Goal: Navigation & Orientation: Find specific page/section

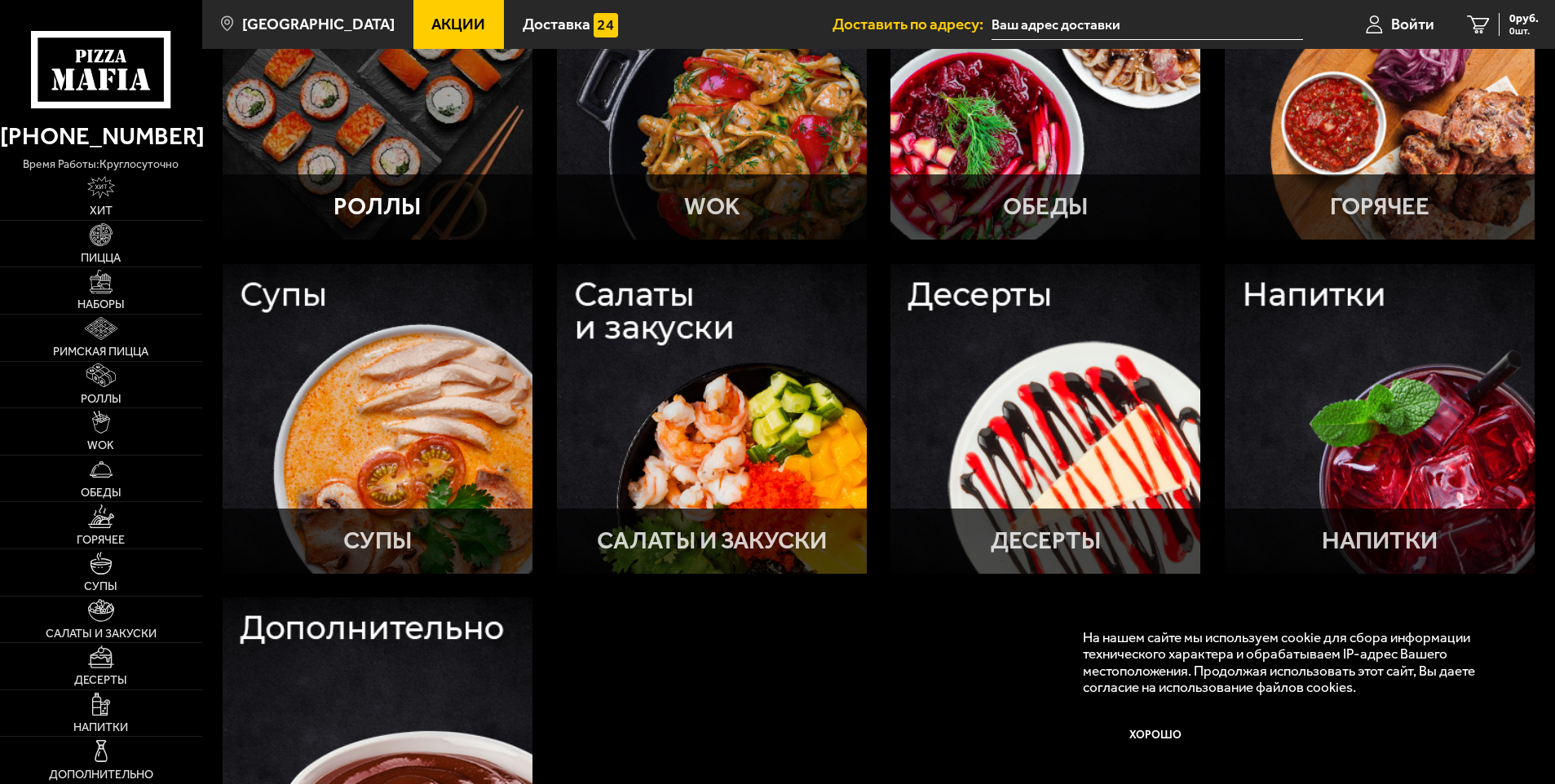
scroll to position [652, 0]
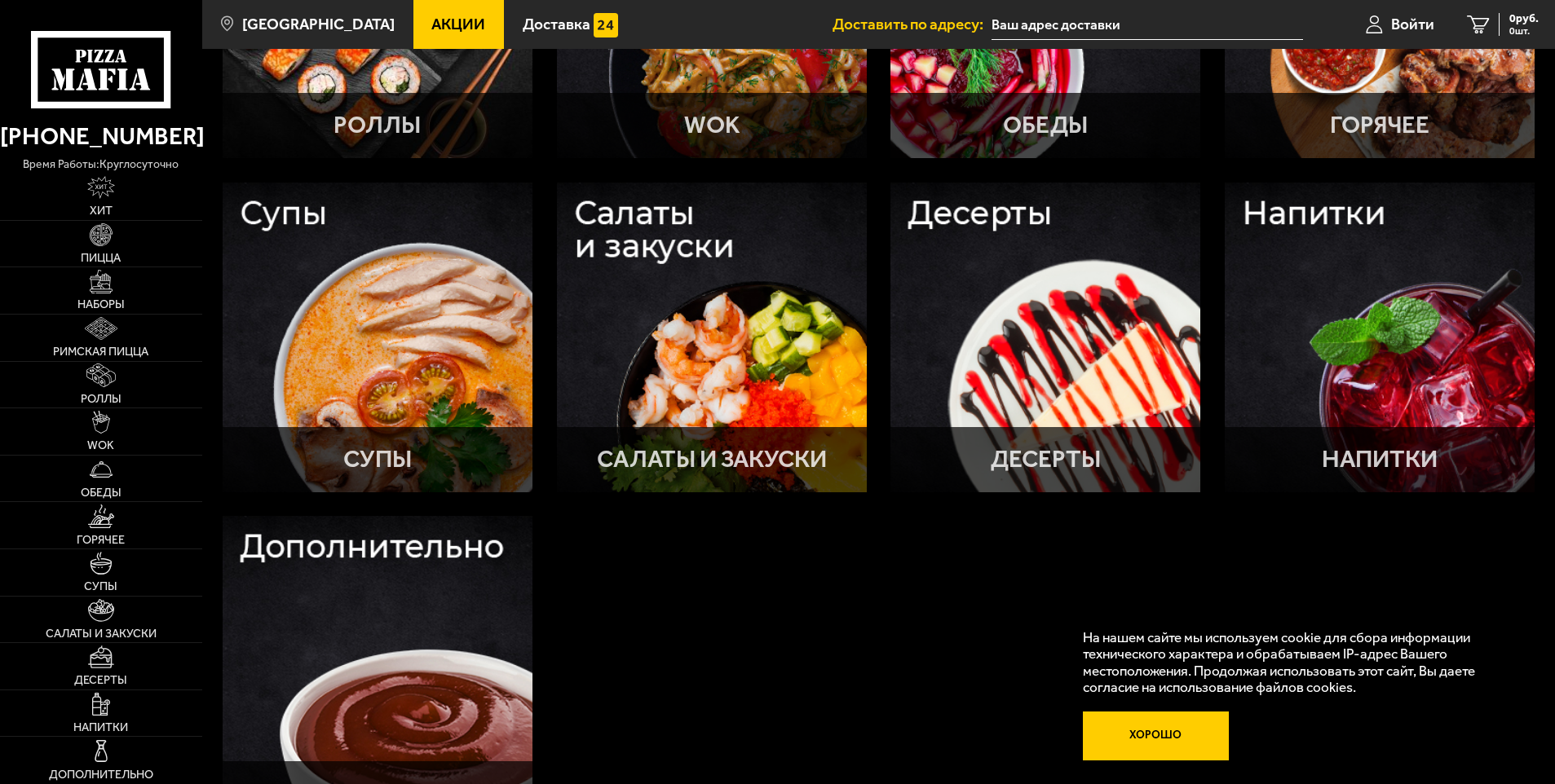
click at [1146, 734] on button "Хорошо" at bounding box center [1156, 735] width 146 height 49
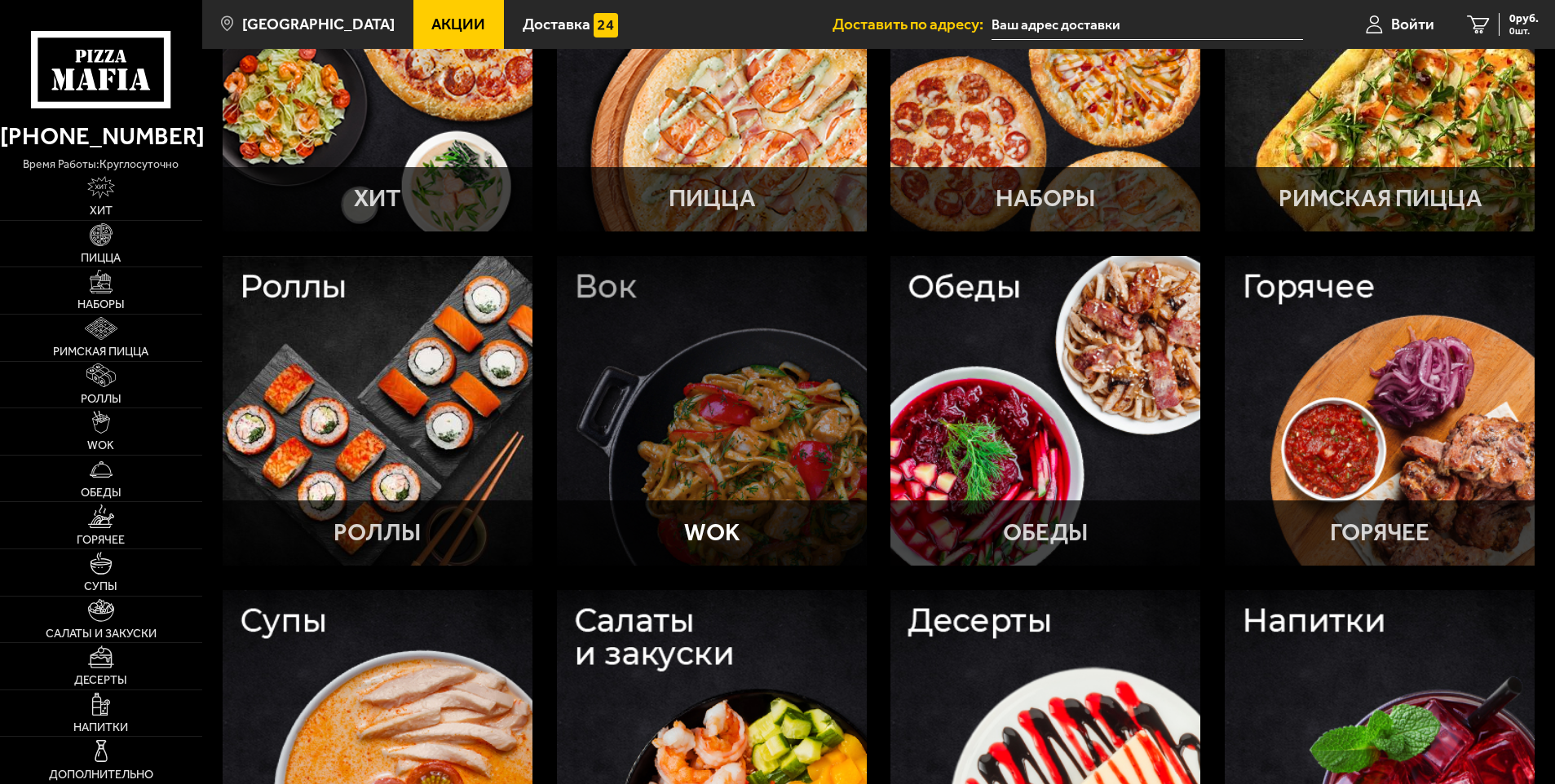
scroll to position [0, 0]
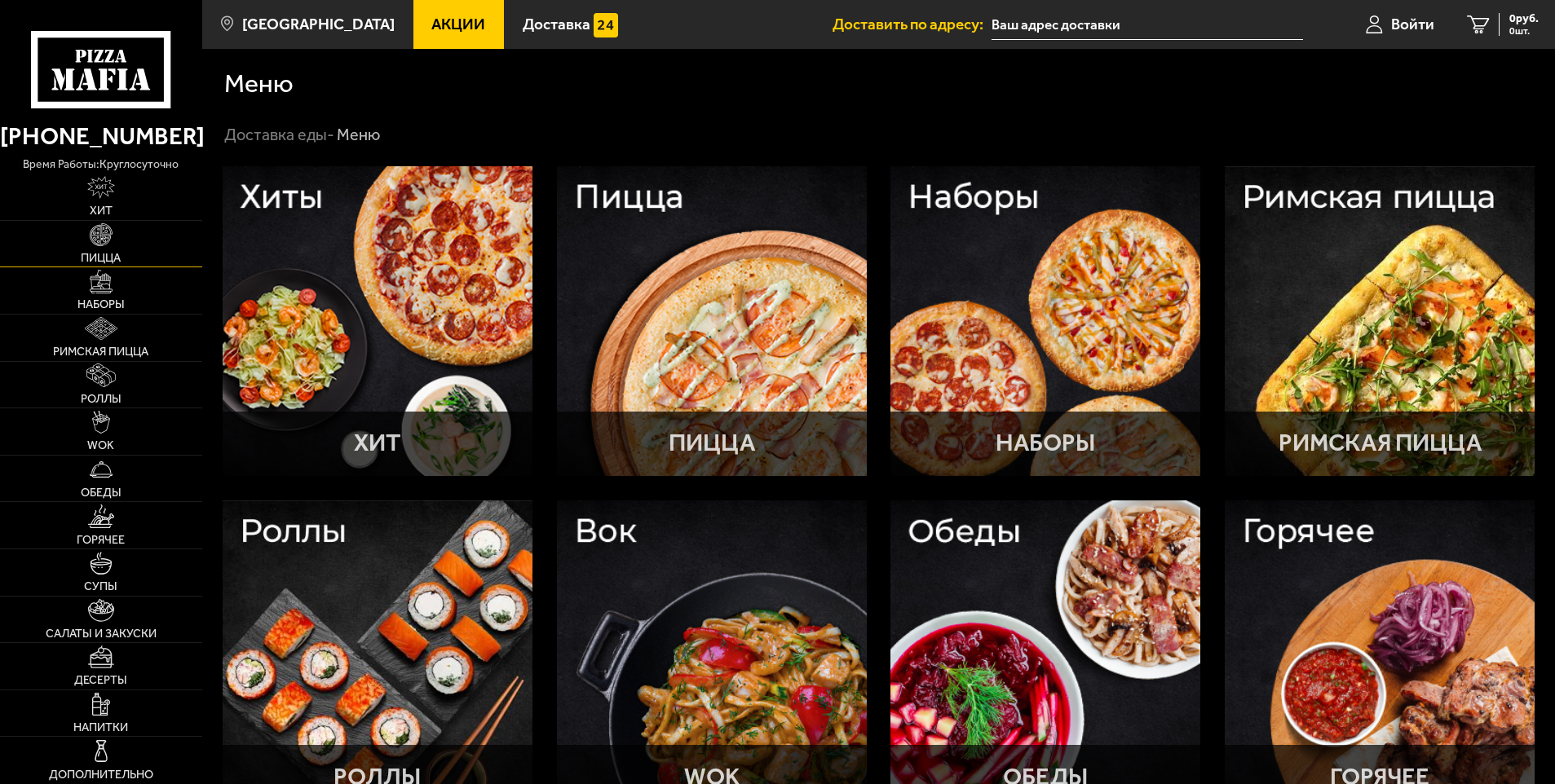
click at [103, 232] on img at bounding box center [101, 235] width 23 height 23
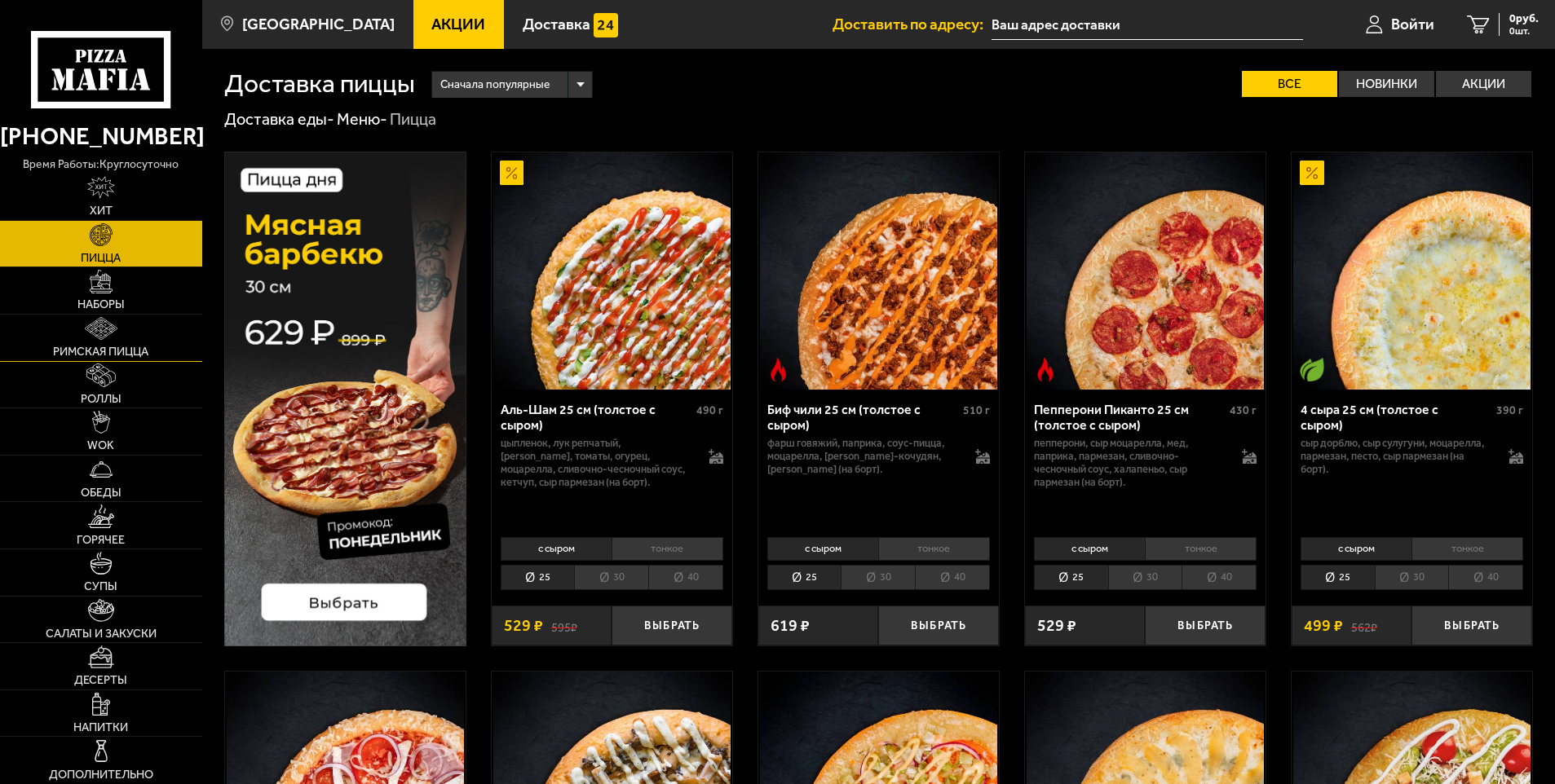
click at [105, 331] on img at bounding box center [101, 328] width 33 height 23
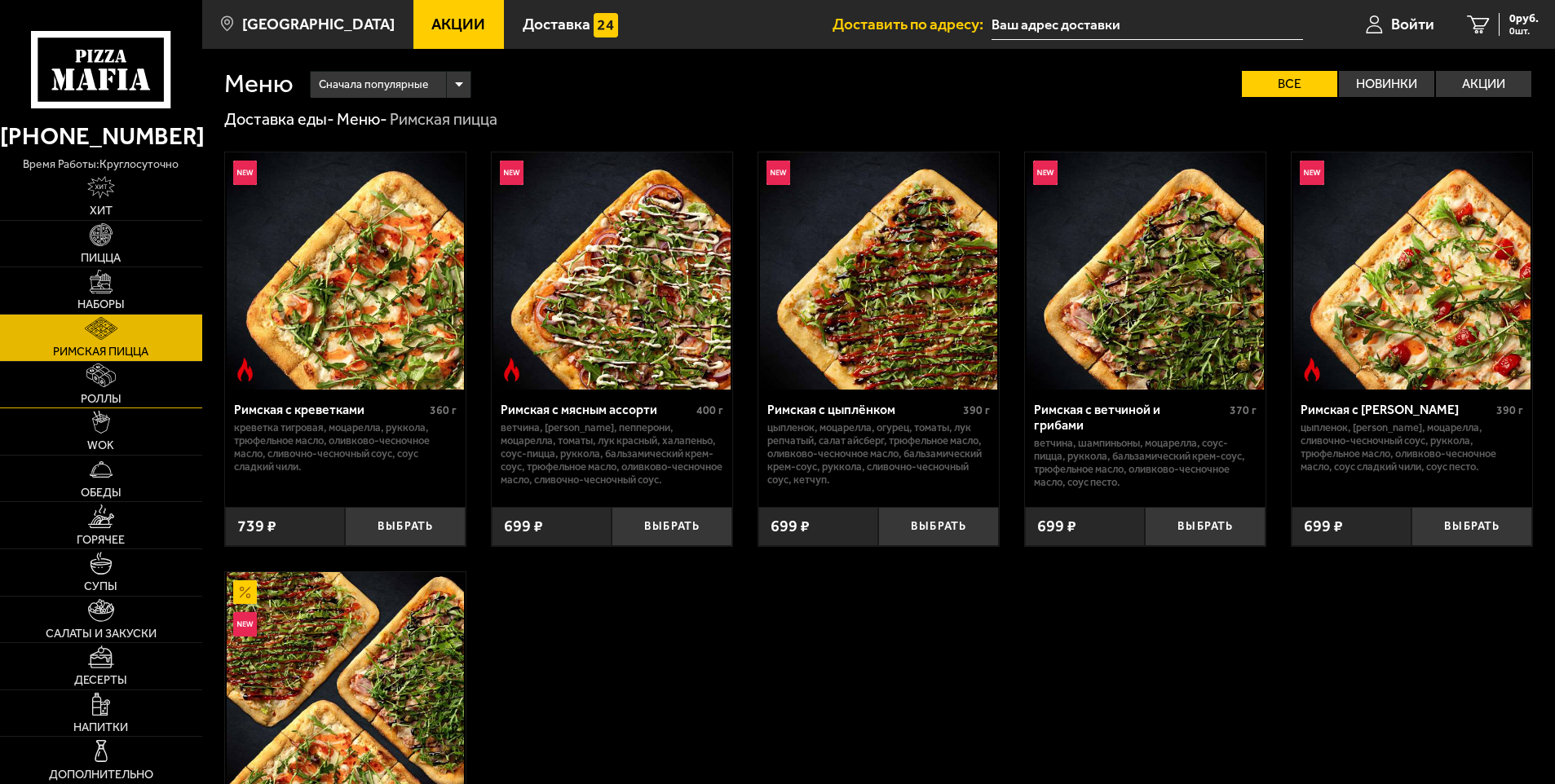
click at [82, 374] on link "Роллы" at bounding box center [101, 385] width 202 height 46
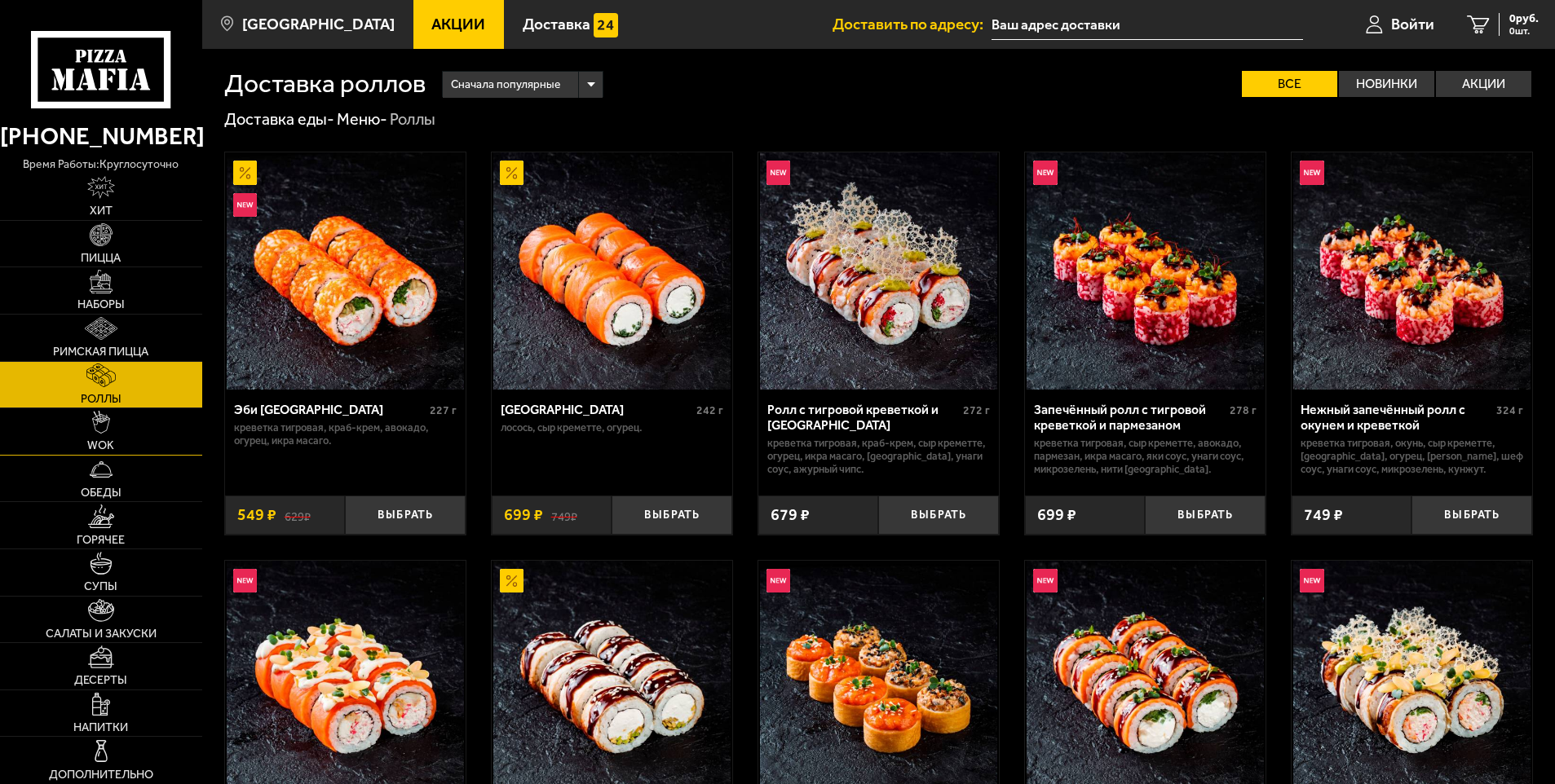
click at [86, 412] on link "WOK" at bounding box center [101, 431] width 202 height 46
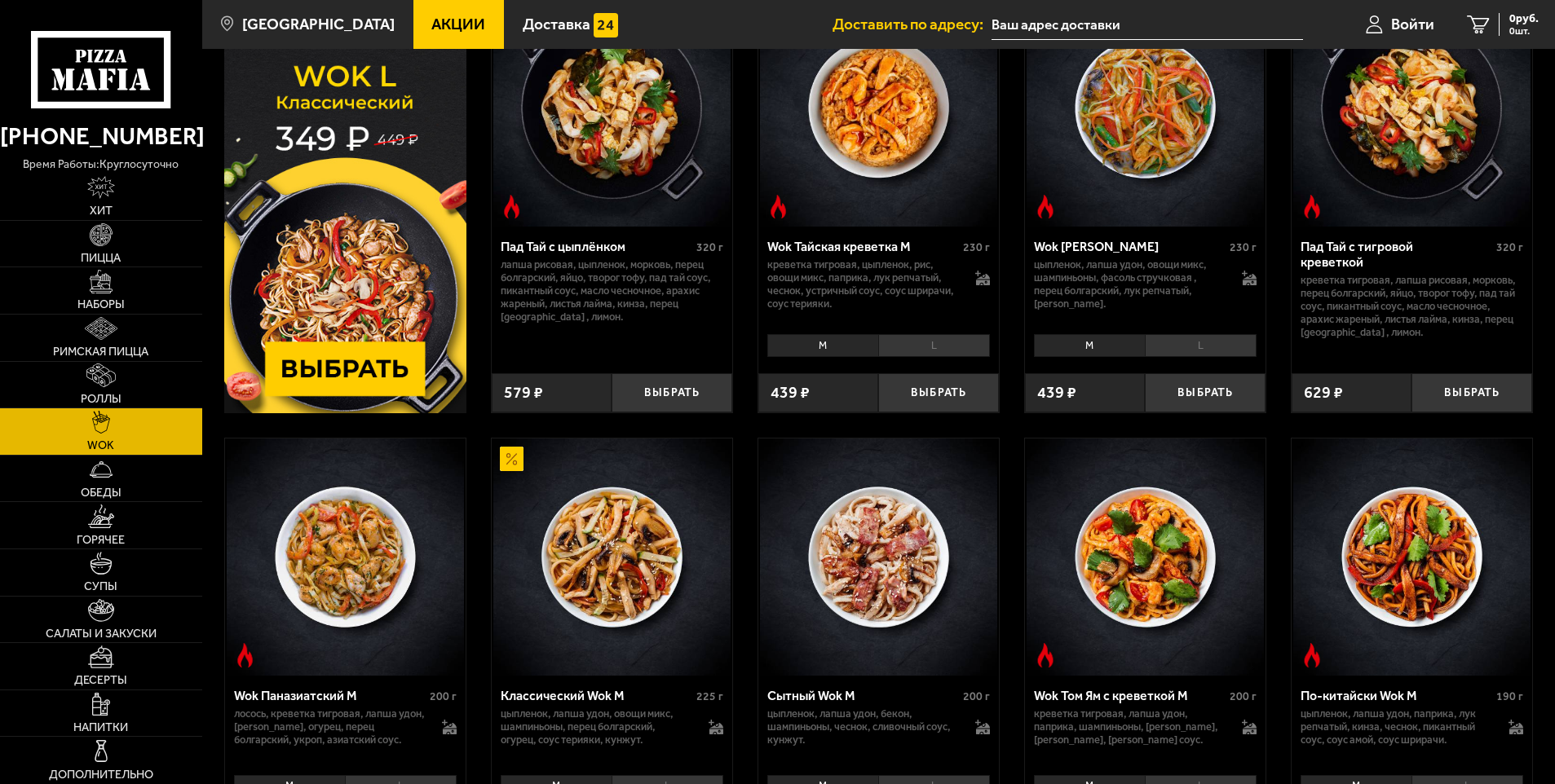
scroll to position [81, 0]
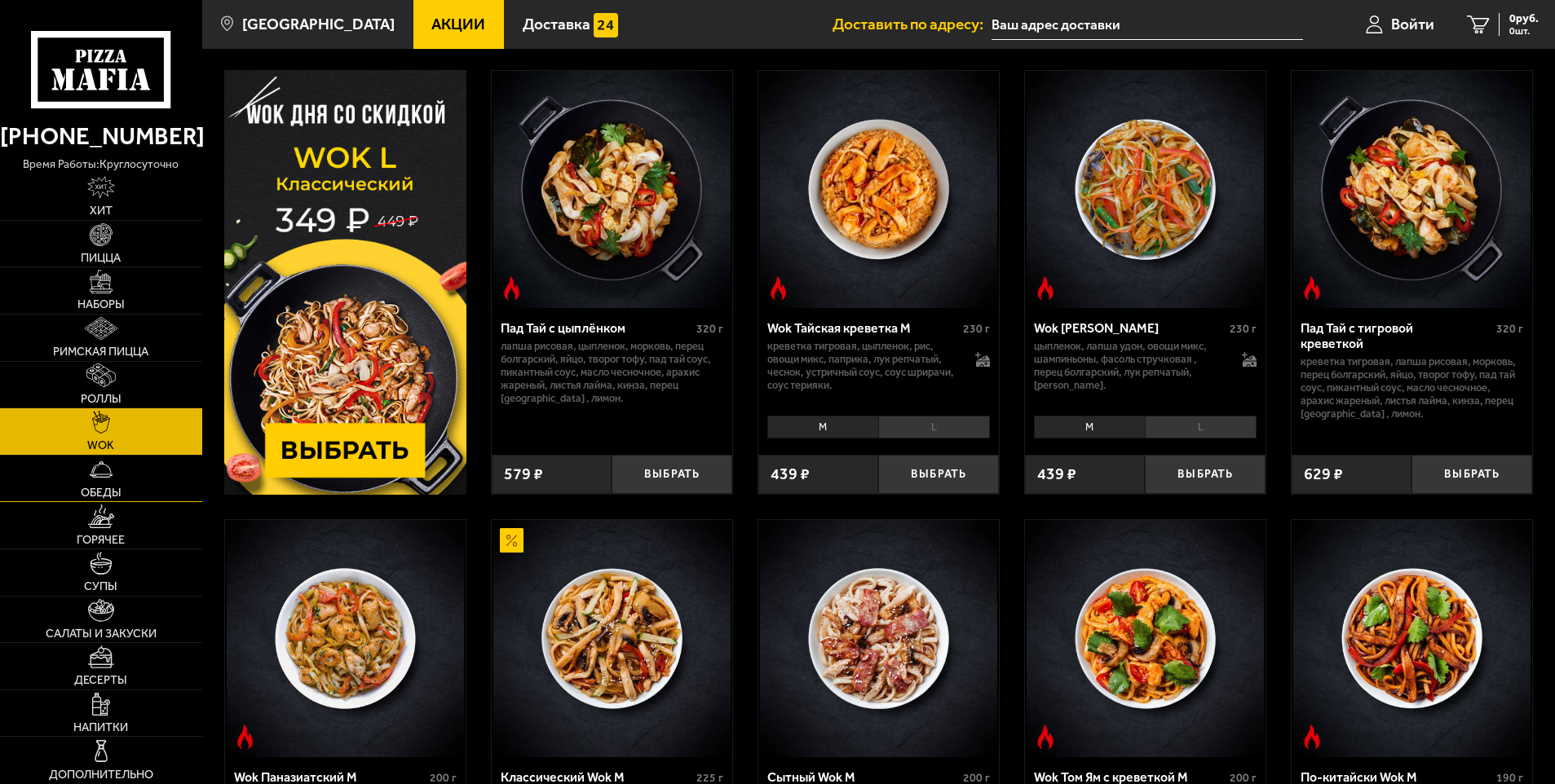
click at [104, 475] on img at bounding box center [101, 469] width 23 height 23
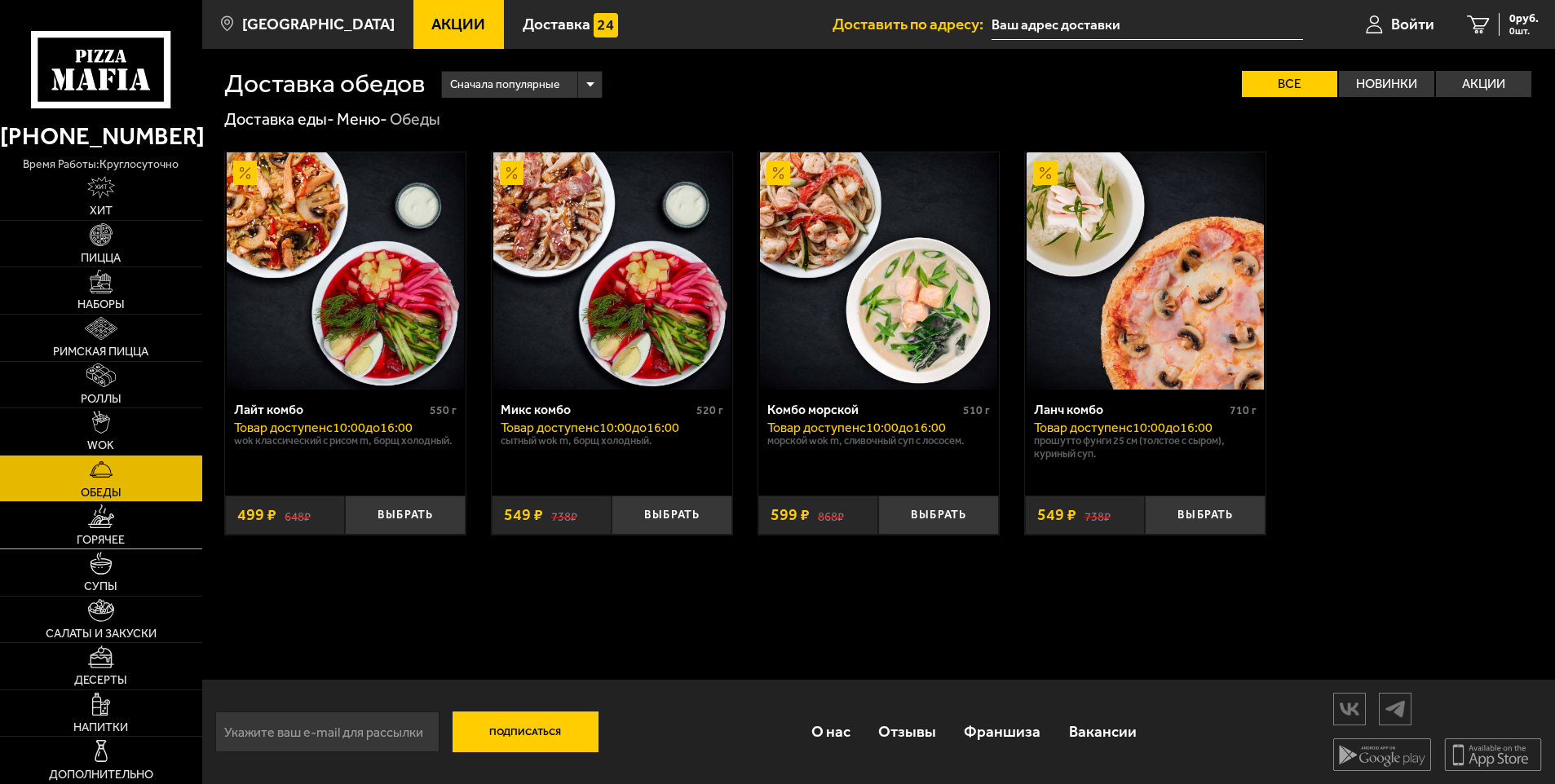
click at [104, 526] on img at bounding box center [101, 516] width 26 height 23
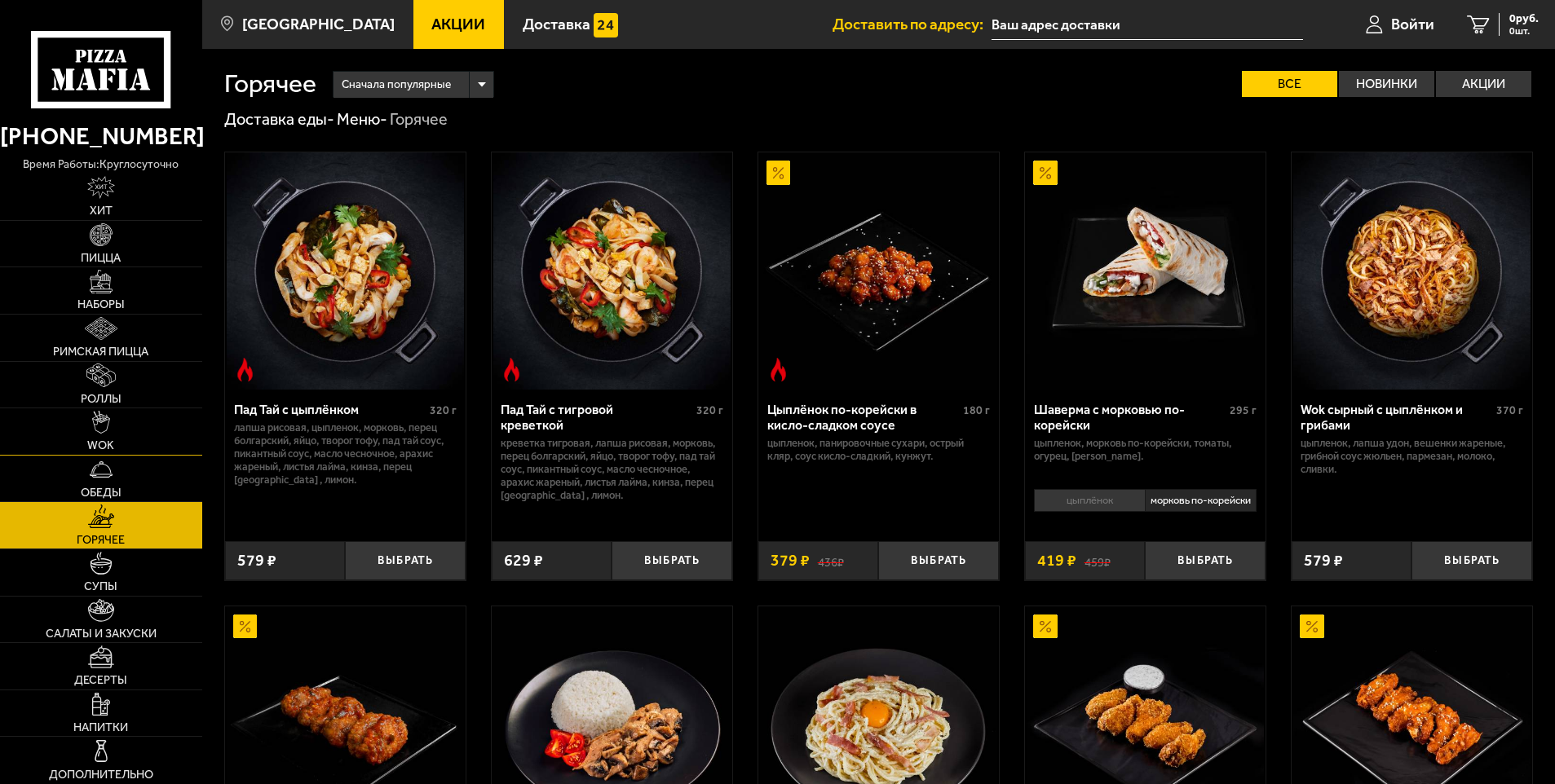
click at [117, 436] on link "WOK" at bounding box center [101, 431] width 202 height 46
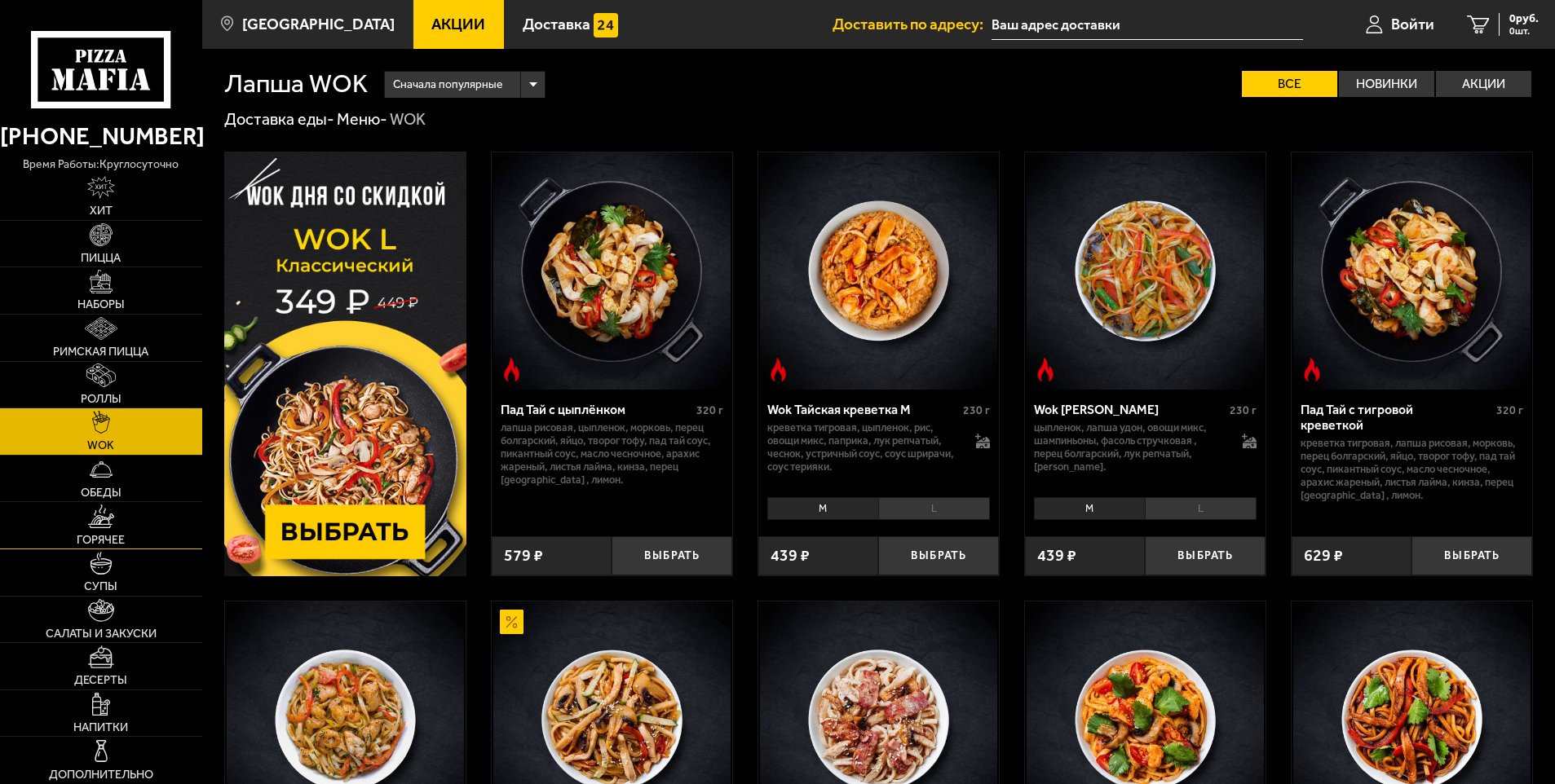
click at [103, 535] on span "Горячее" at bounding box center [101, 540] width 48 height 11
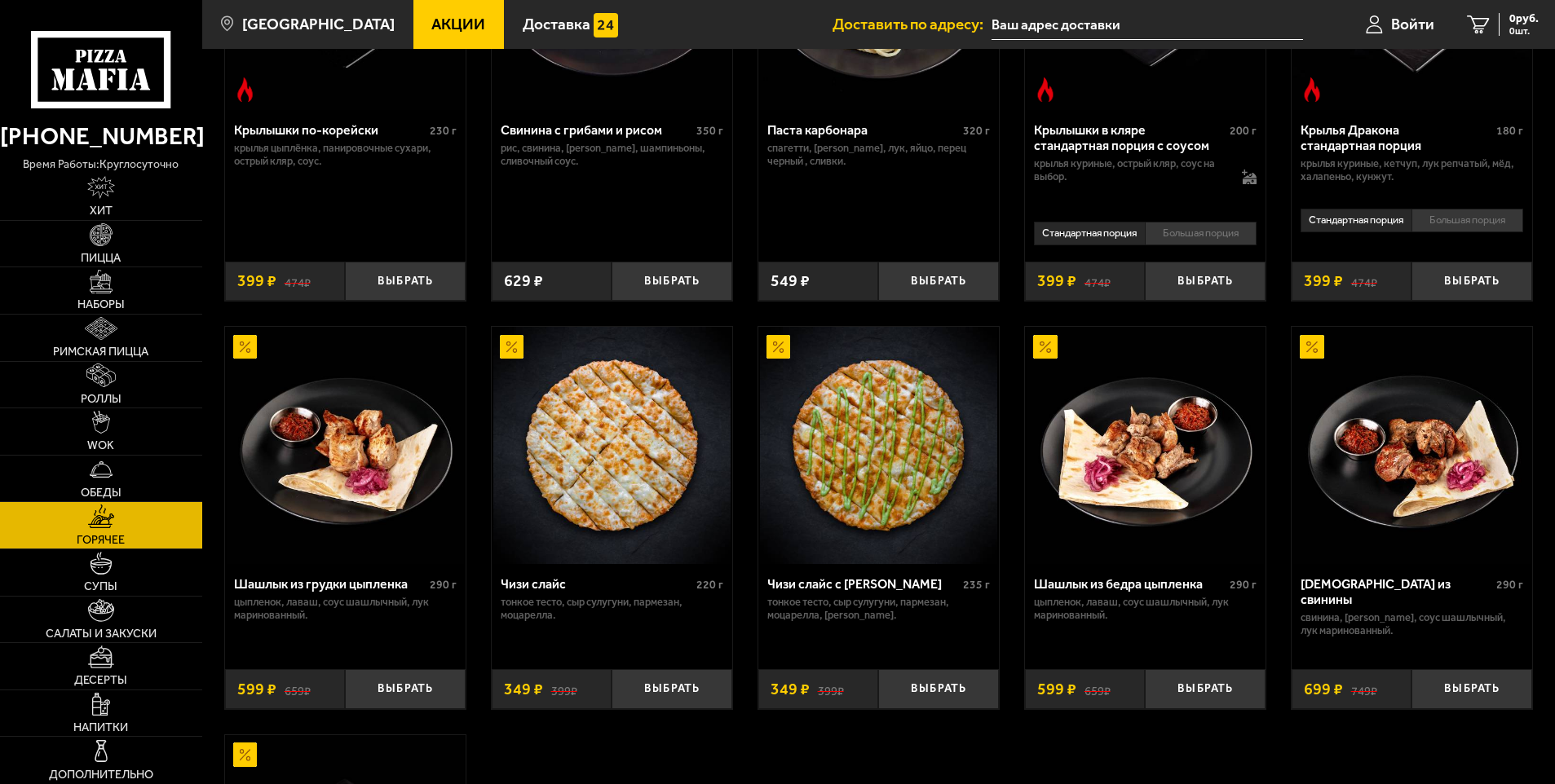
scroll to position [1060, 0]
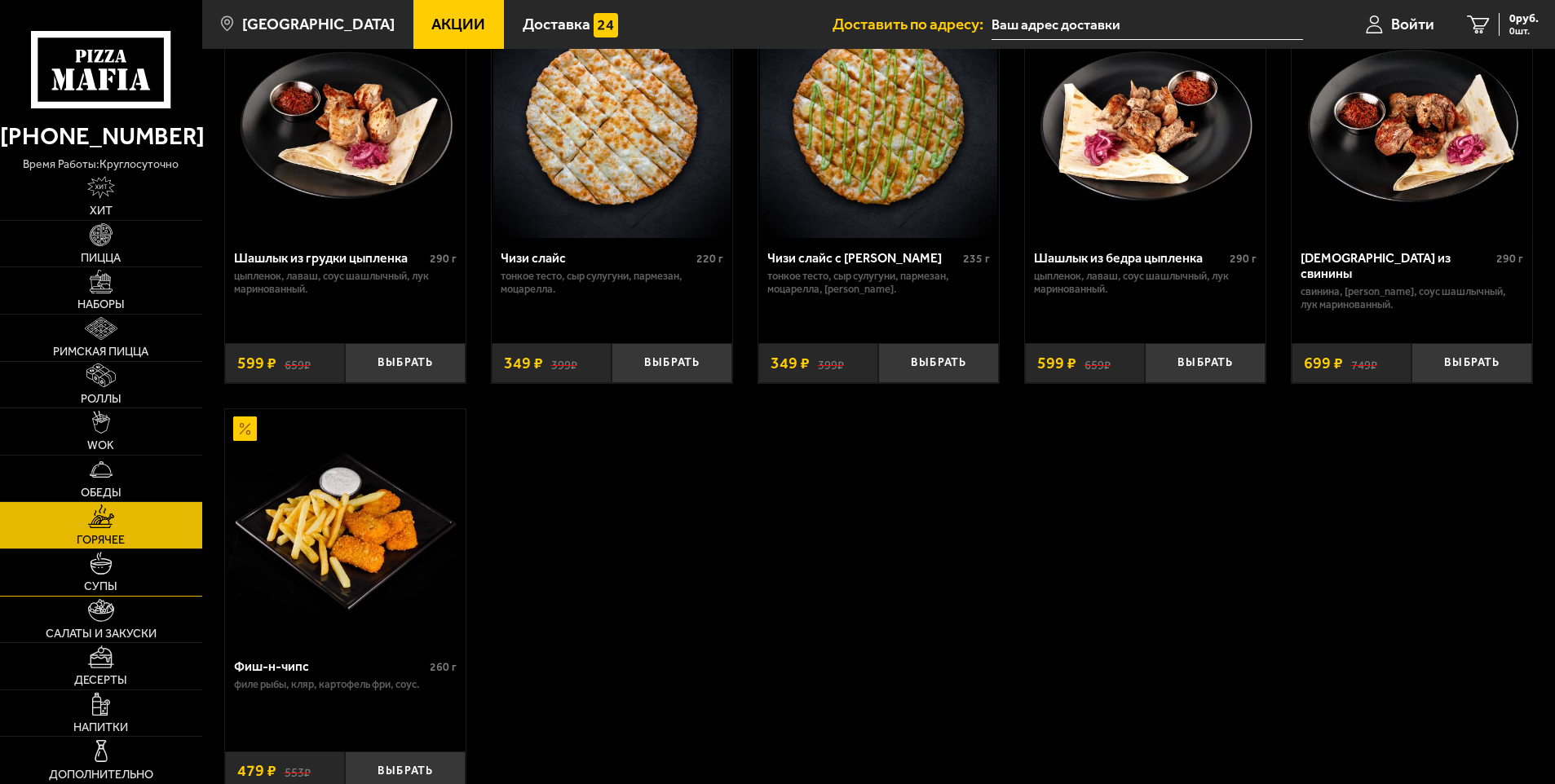
click at [105, 577] on link "Супы" at bounding box center [101, 572] width 202 height 46
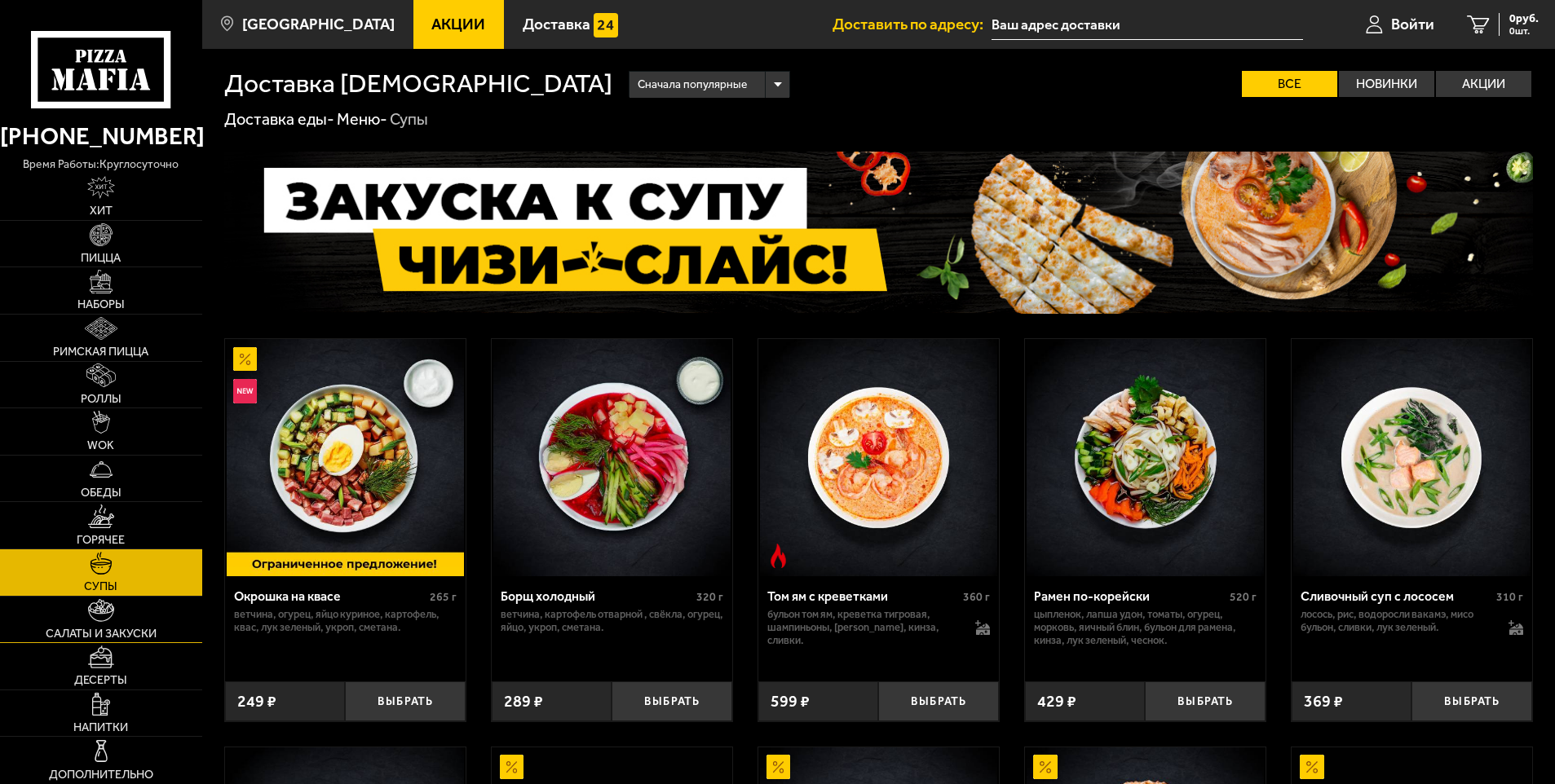
click at [99, 615] on img at bounding box center [101, 611] width 26 height 23
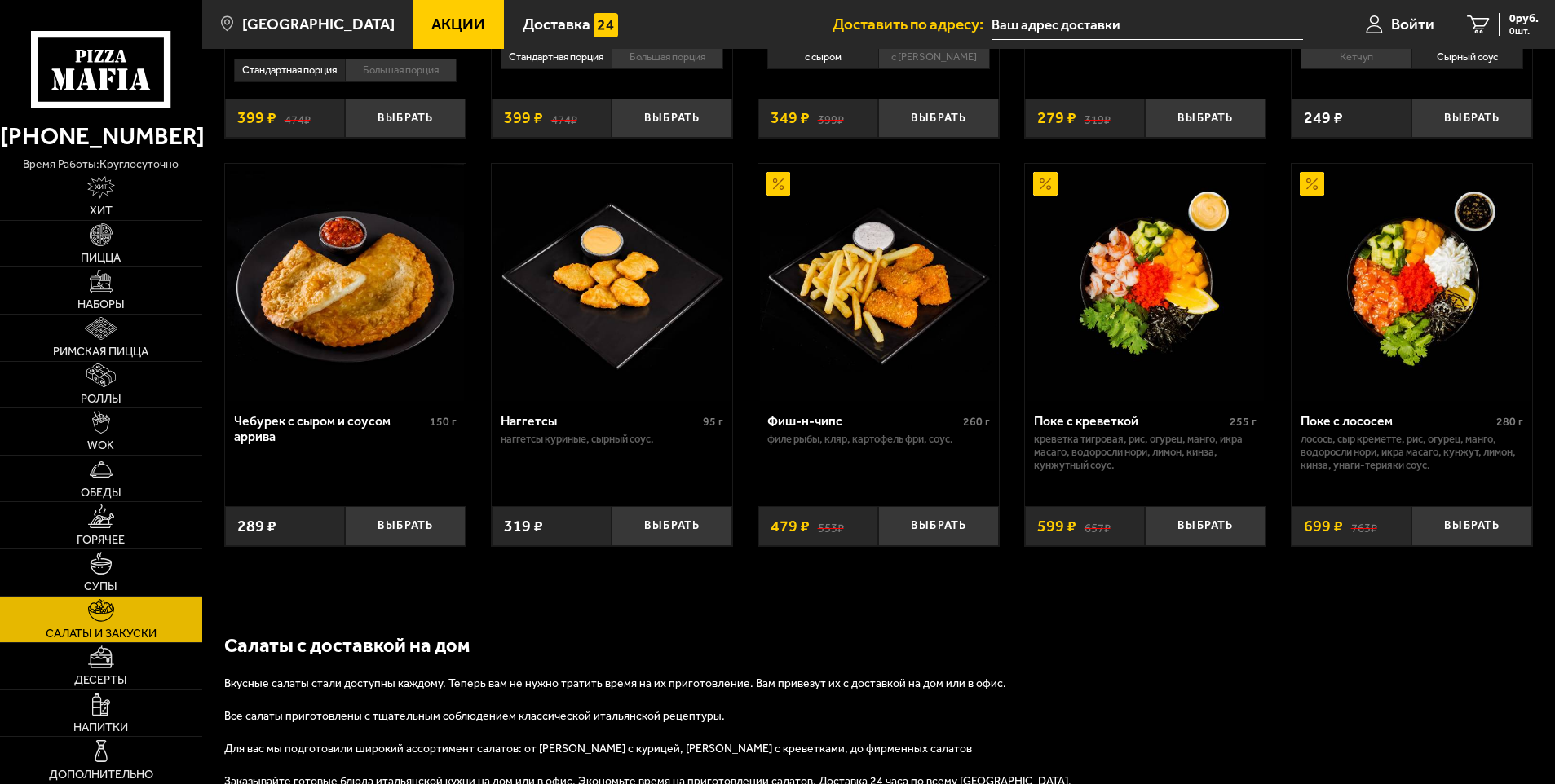
scroll to position [1056, 0]
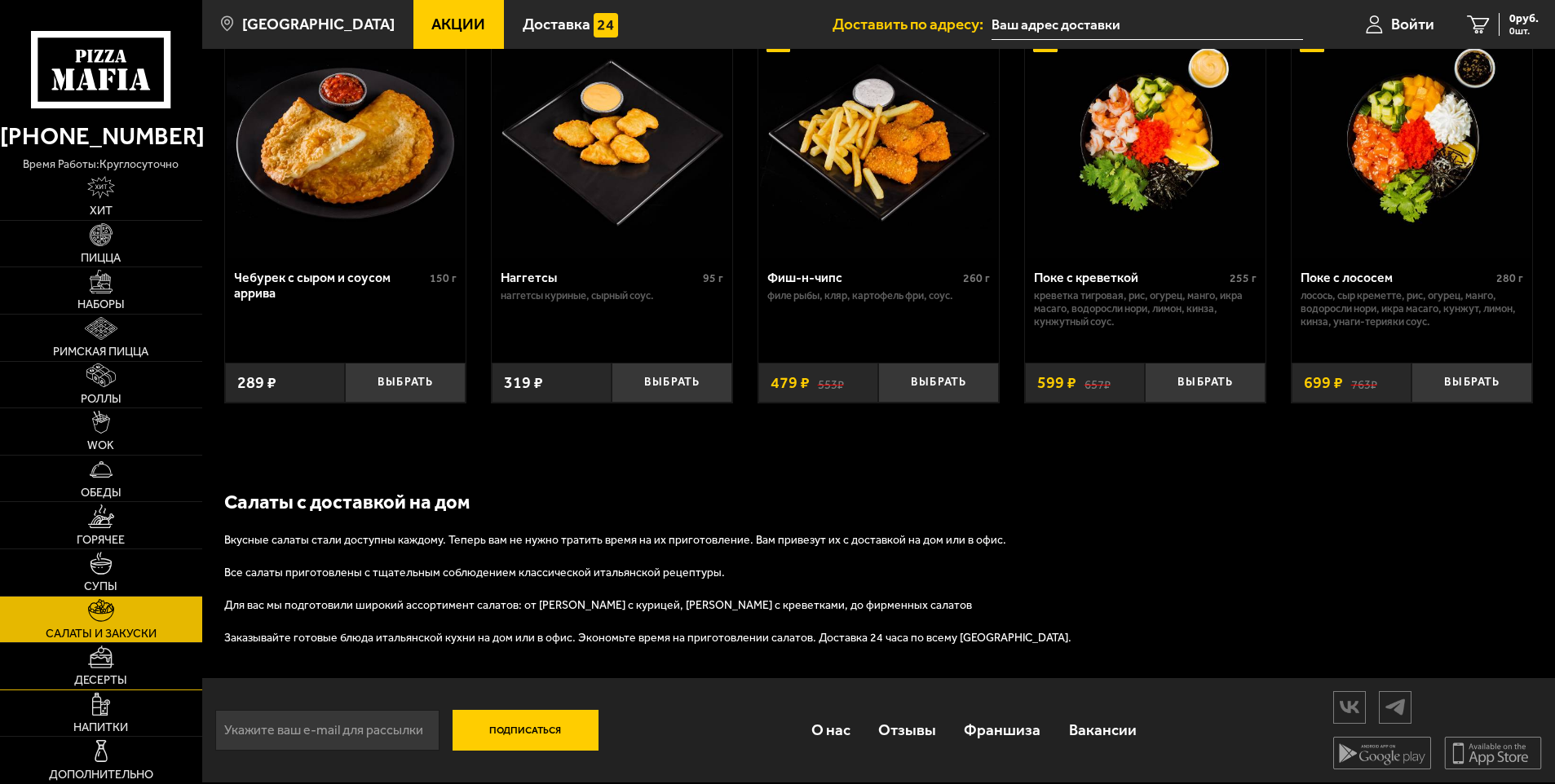
click at [98, 657] on img at bounding box center [101, 657] width 26 height 23
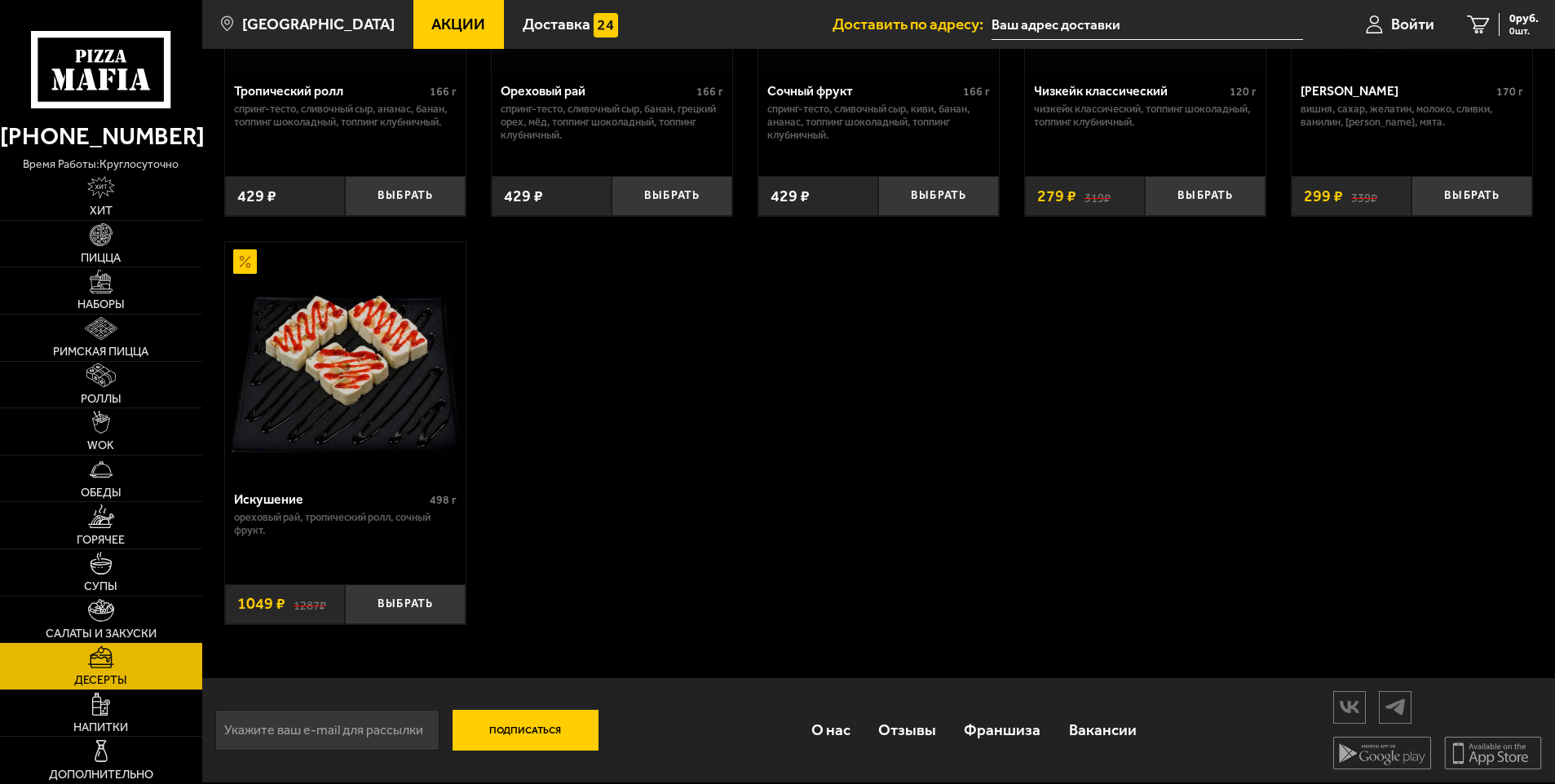
scroll to position [254, 0]
